Goal: Task Accomplishment & Management: Use online tool/utility

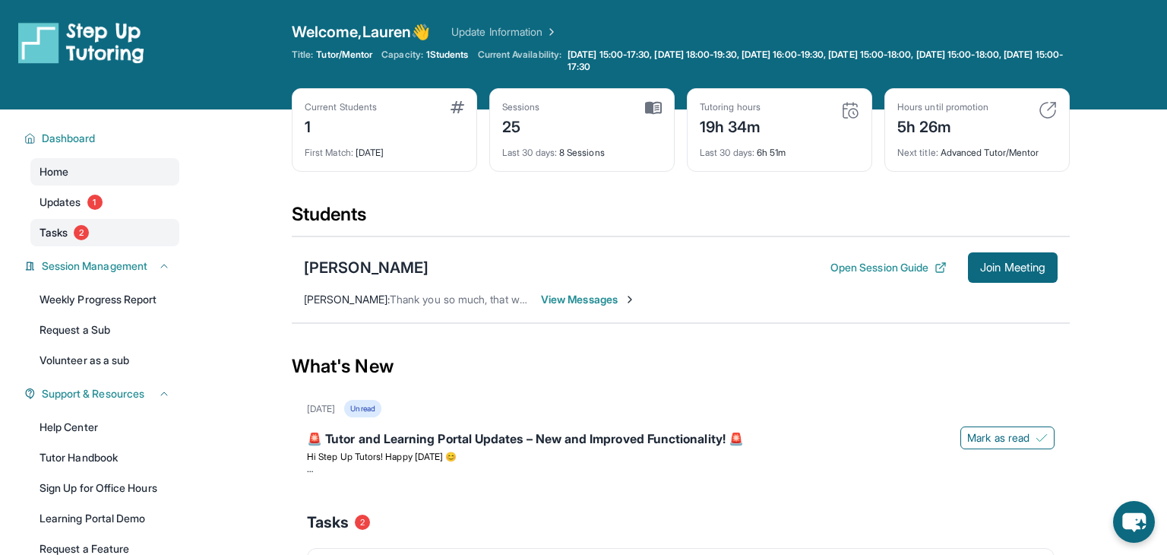
click at [96, 226] on link "Tasks 2" at bounding box center [104, 232] width 149 height 27
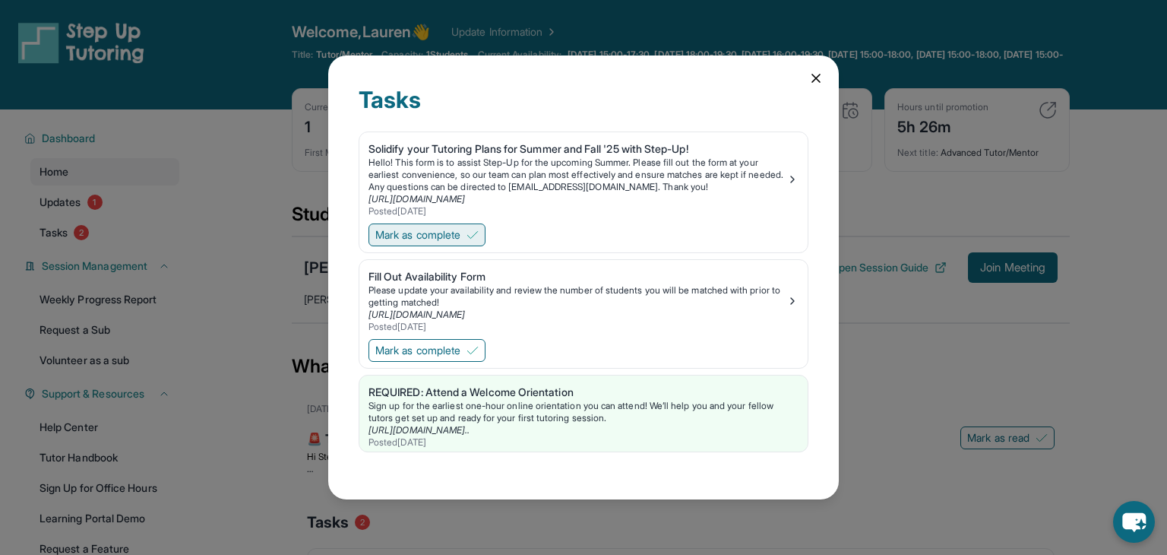
click at [463, 223] on button "Mark as complete" at bounding box center [426, 234] width 117 height 23
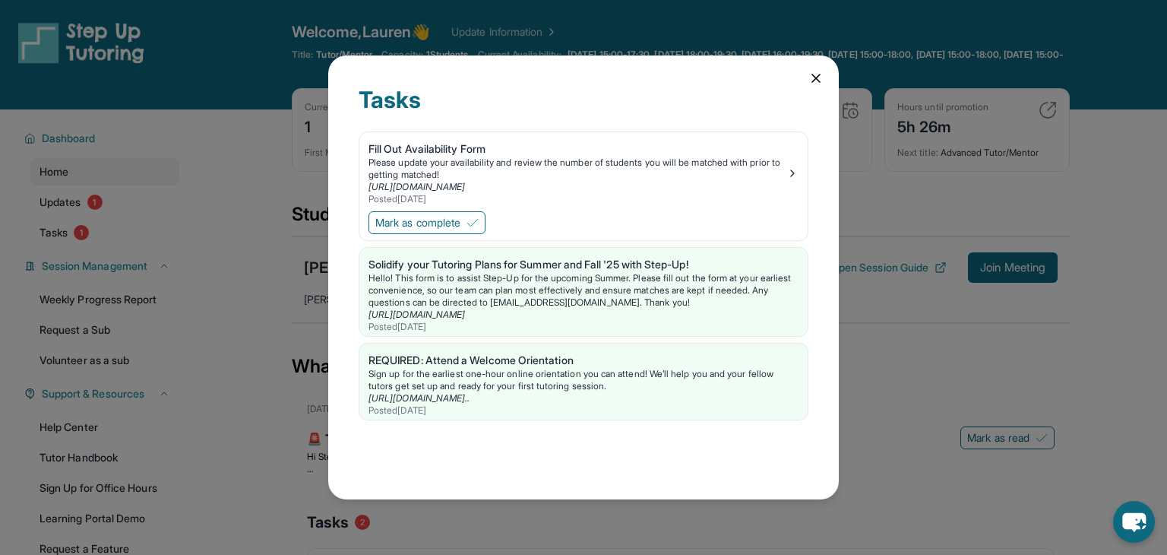
click at [814, 73] on icon at bounding box center [815, 78] width 15 height 15
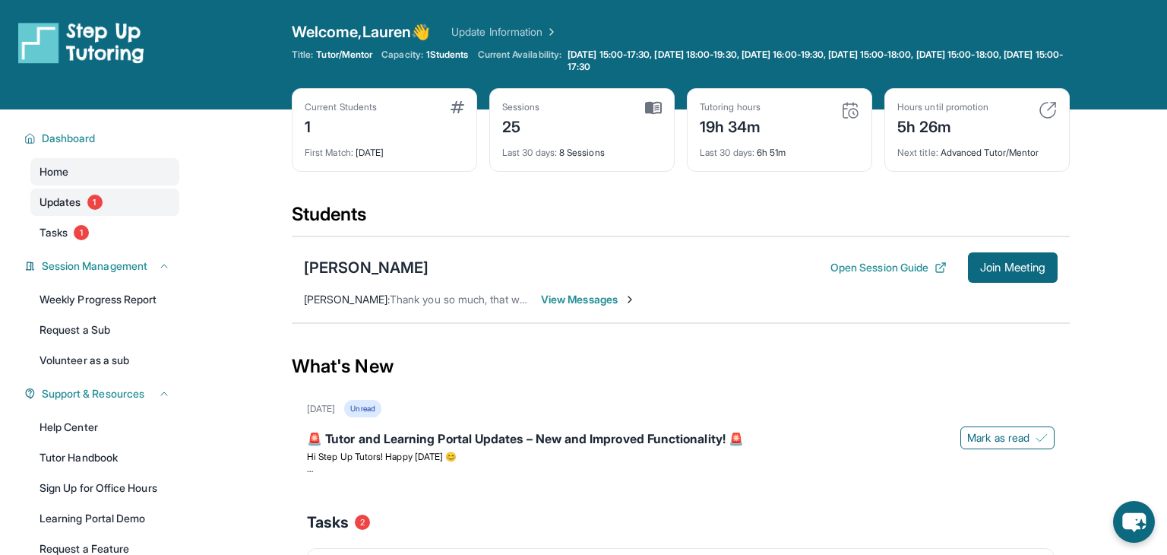
click at [177, 199] on link "Updates 1" at bounding box center [104, 201] width 149 height 27
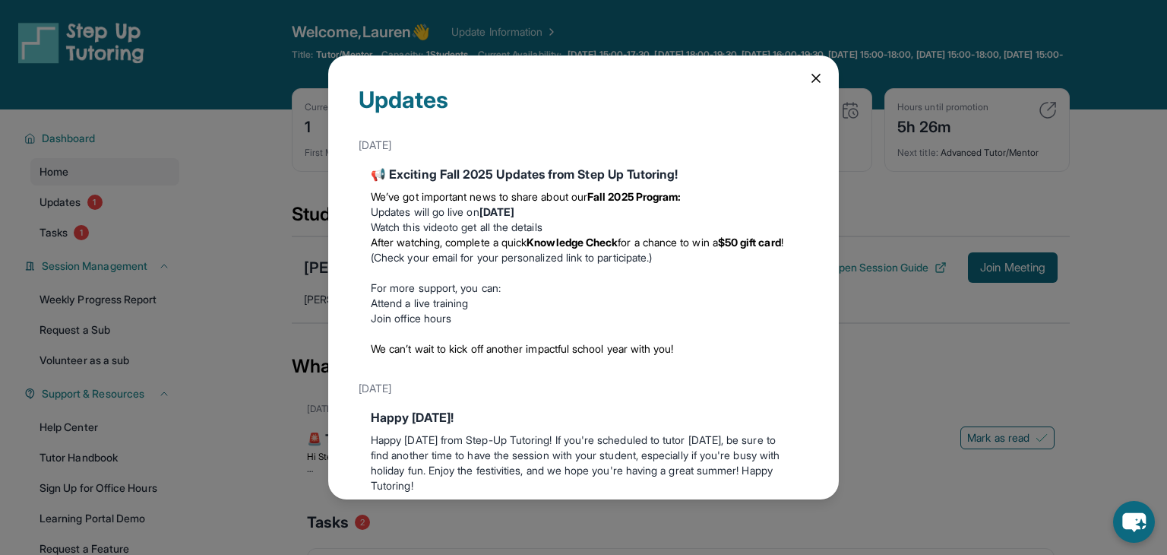
click at [811, 74] on icon at bounding box center [815, 78] width 15 height 15
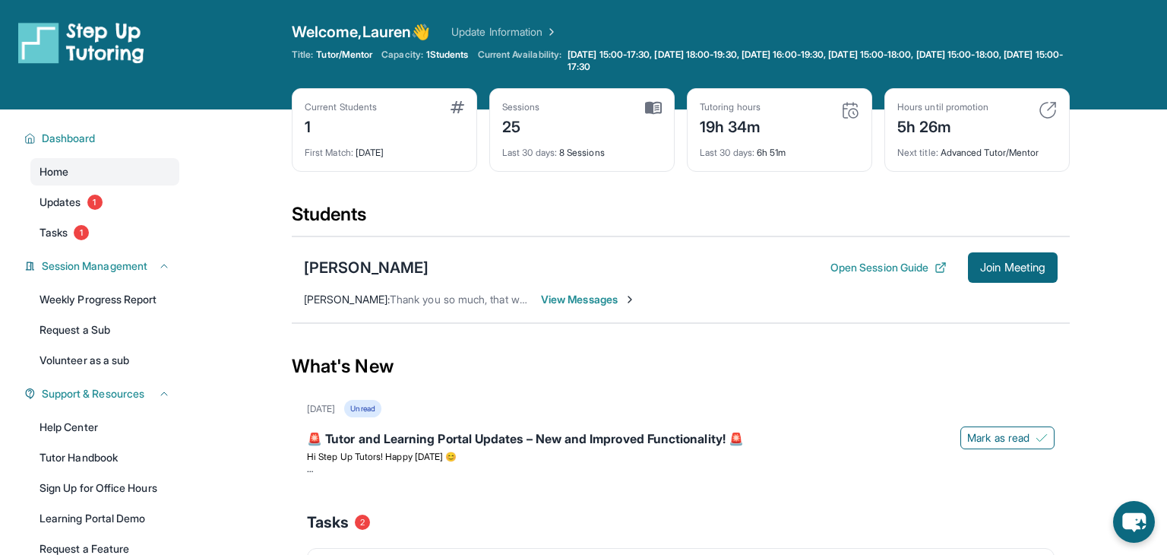
drag, startPoint x: 1017, startPoint y: 264, endPoint x: 982, endPoint y: 320, distance: 66.2
click at [982, 320] on div "[PERSON_NAME] Open Session Guide Join Meeting [PERSON_NAME] : Thank you so much…" at bounding box center [681, 279] width 778 height 87
click at [888, 252] on div "Open Session Guide Join Meeting" at bounding box center [943, 267] width 227 height 30
click at [891, 261] on button "Open Session Guide" at bounding box center [888, 267] width 116 height 15
click at [991, 253] on button "Join Meeting" at bounding box center [1013, 267] width 90 height 30
